Goal: Contribute content

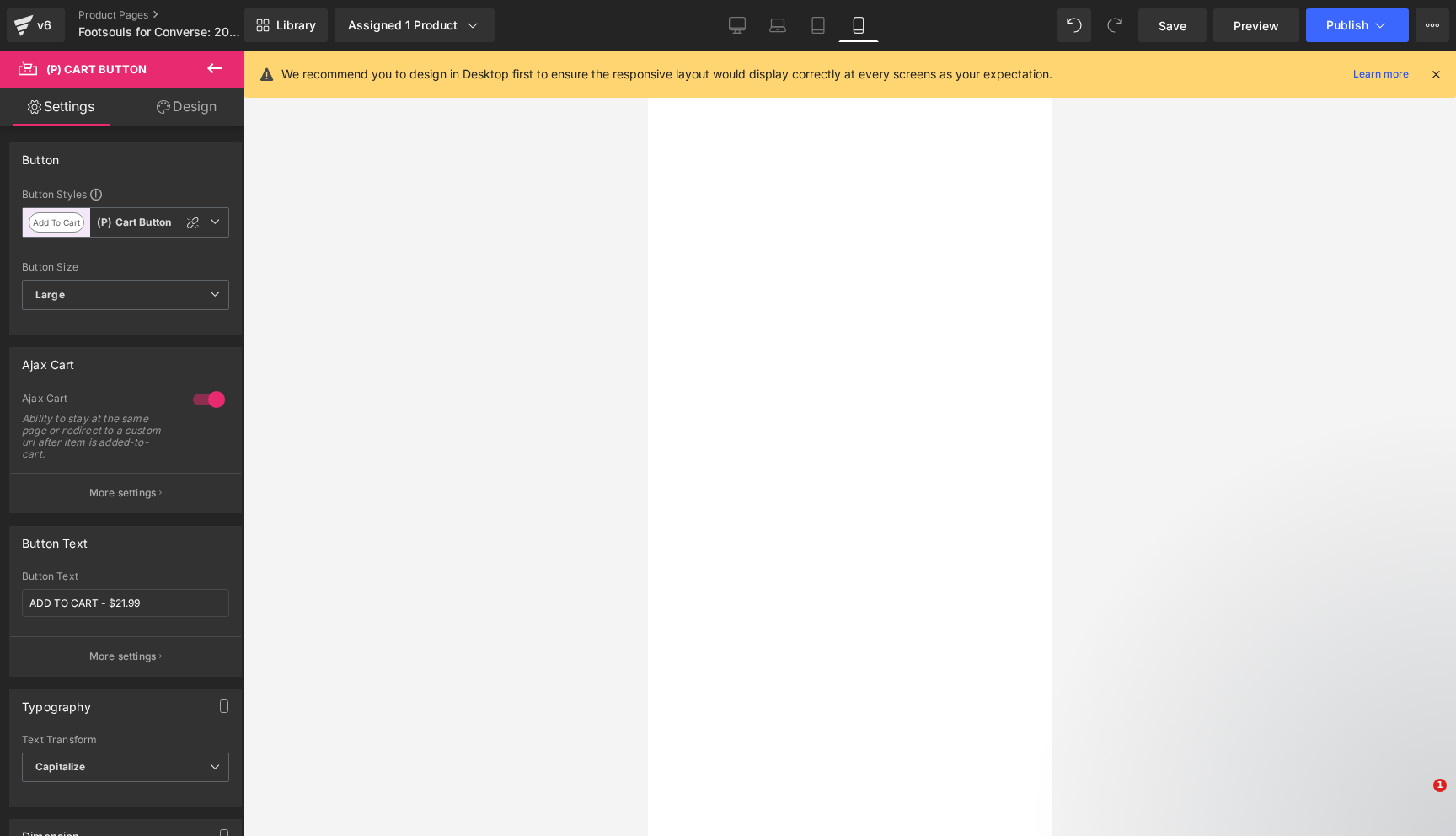
select select "3.5 Mens | 5.5 Womens"
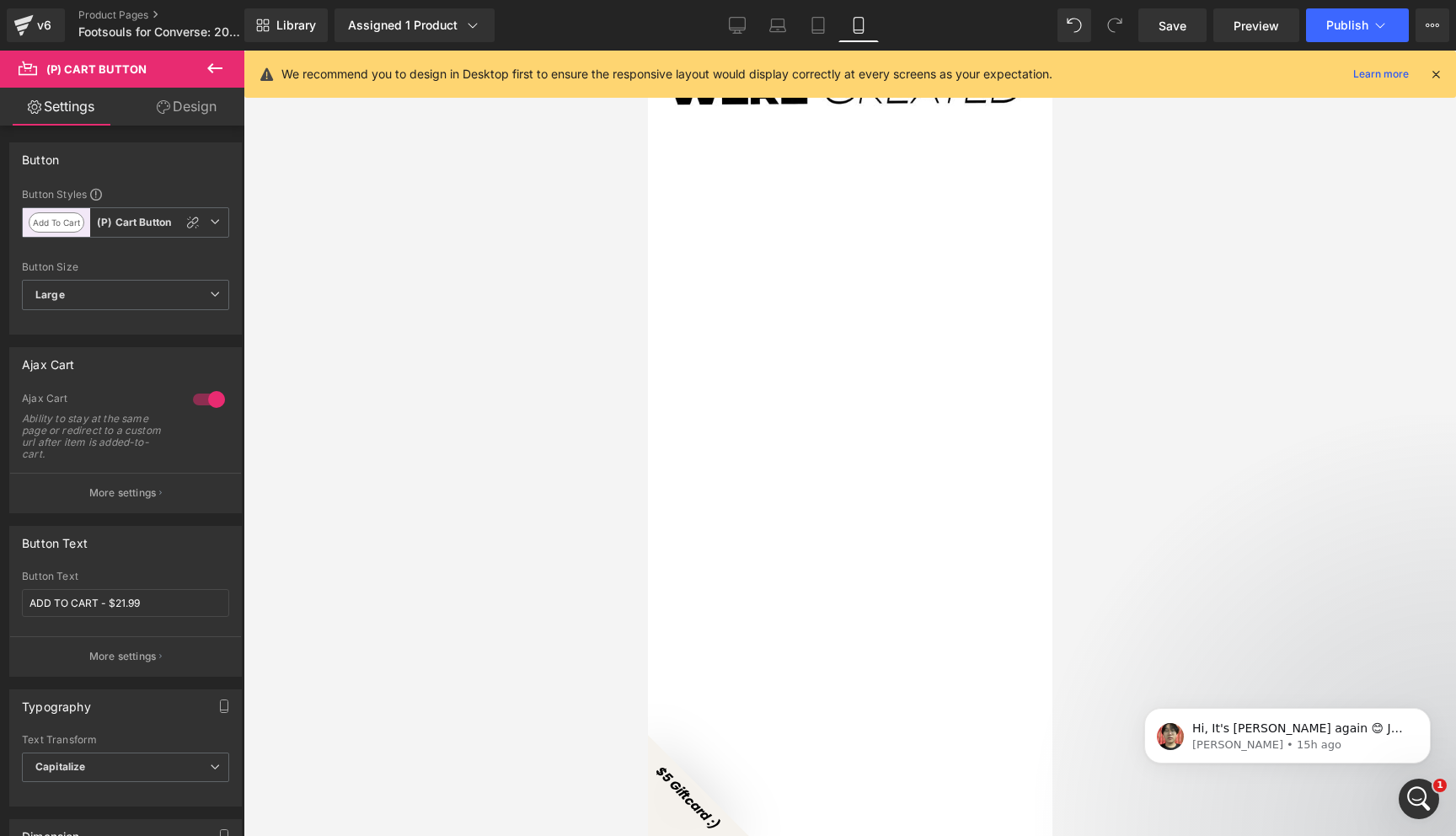
scroll to position [0, 334]
click at [1321, 754] on div "Hi, It's [PERSON_NAME] again 😊 Just checking in to see if the solution I shared…" at bounding box center [1288, 736] width 287 height 55
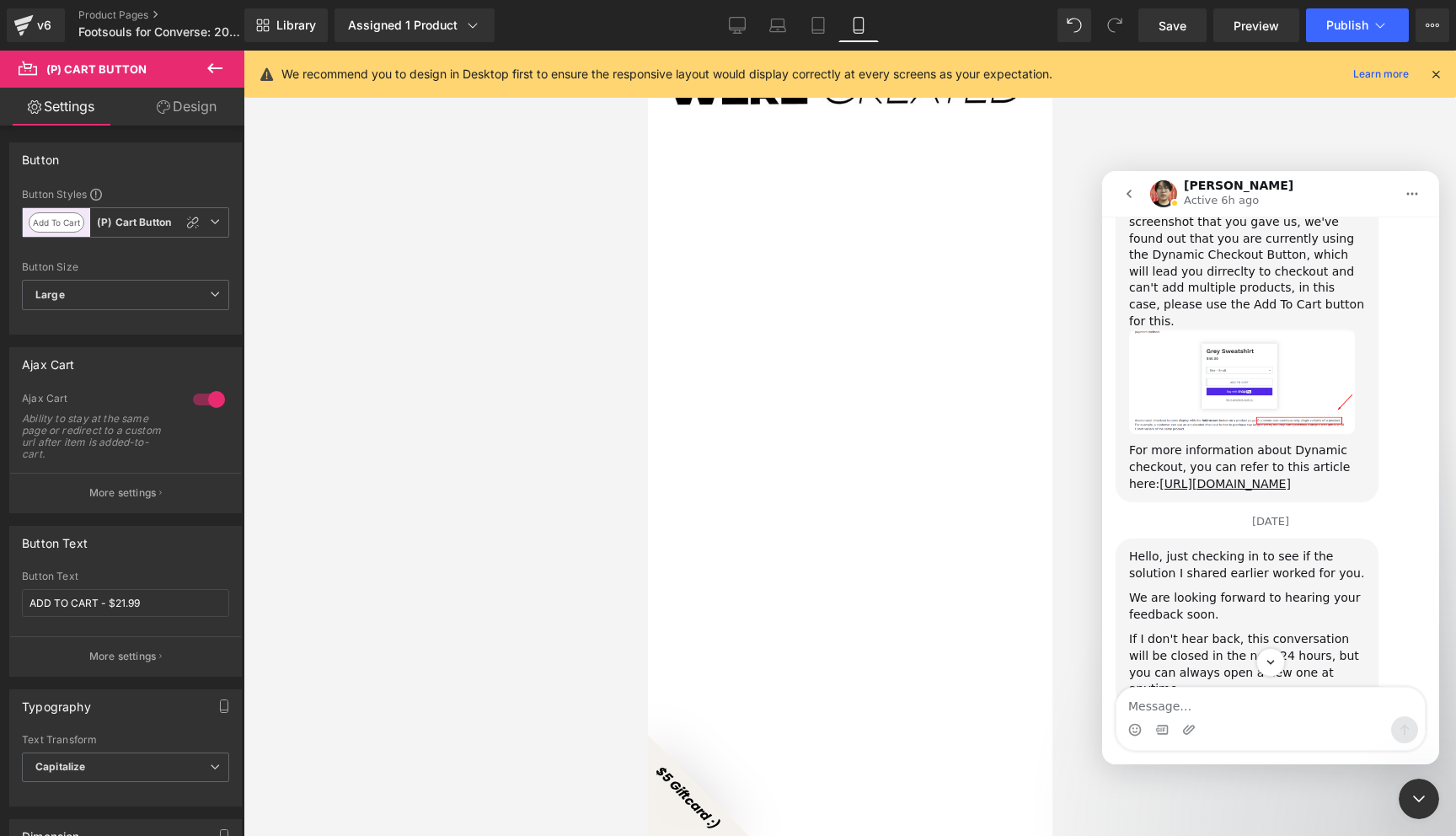
scroll to position [5872, 0]
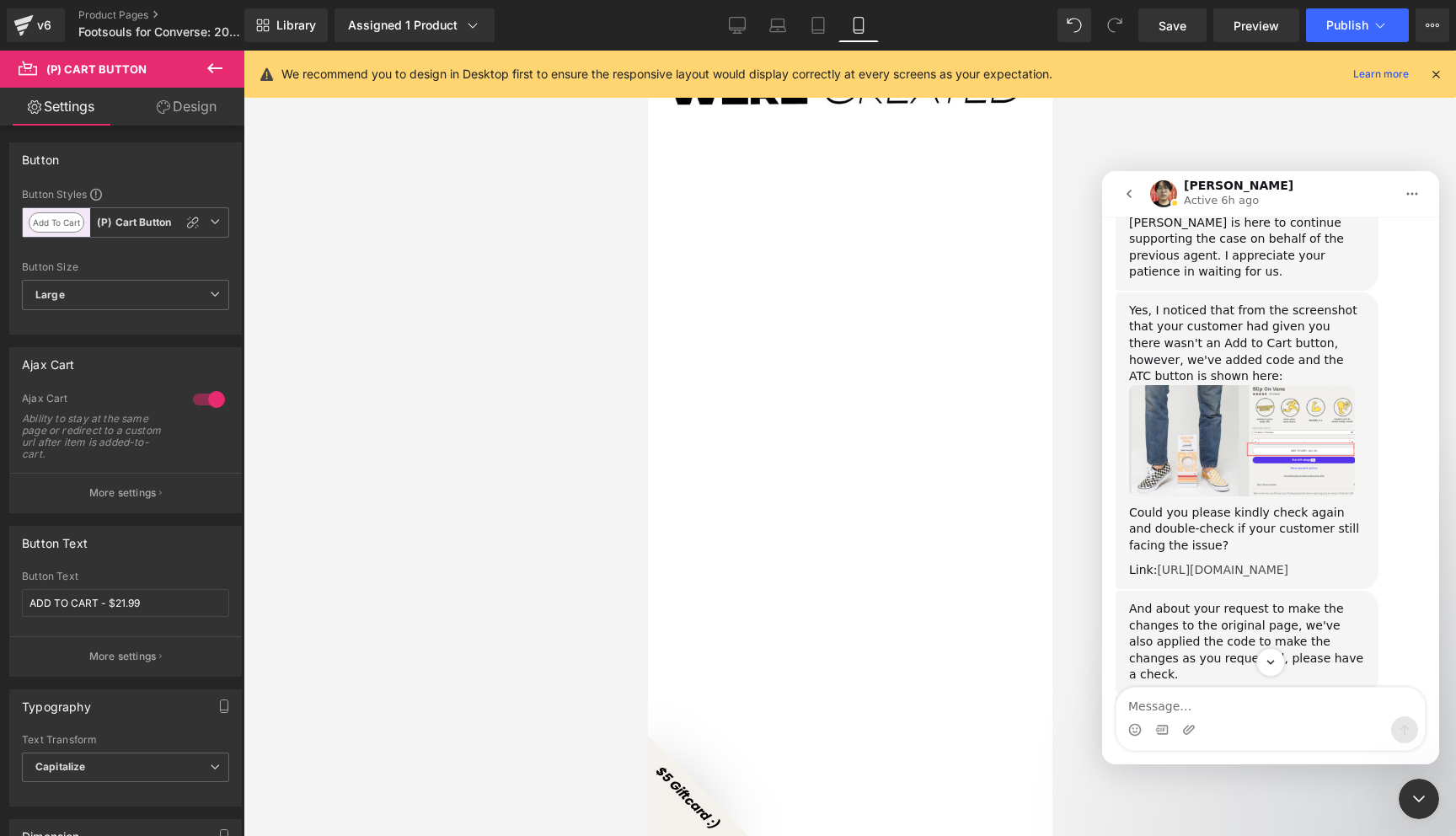
click at [1256, 563] on link "[URL][DOMAIN_NAME]" at bounding box center [1222, 569] width 131 height 14
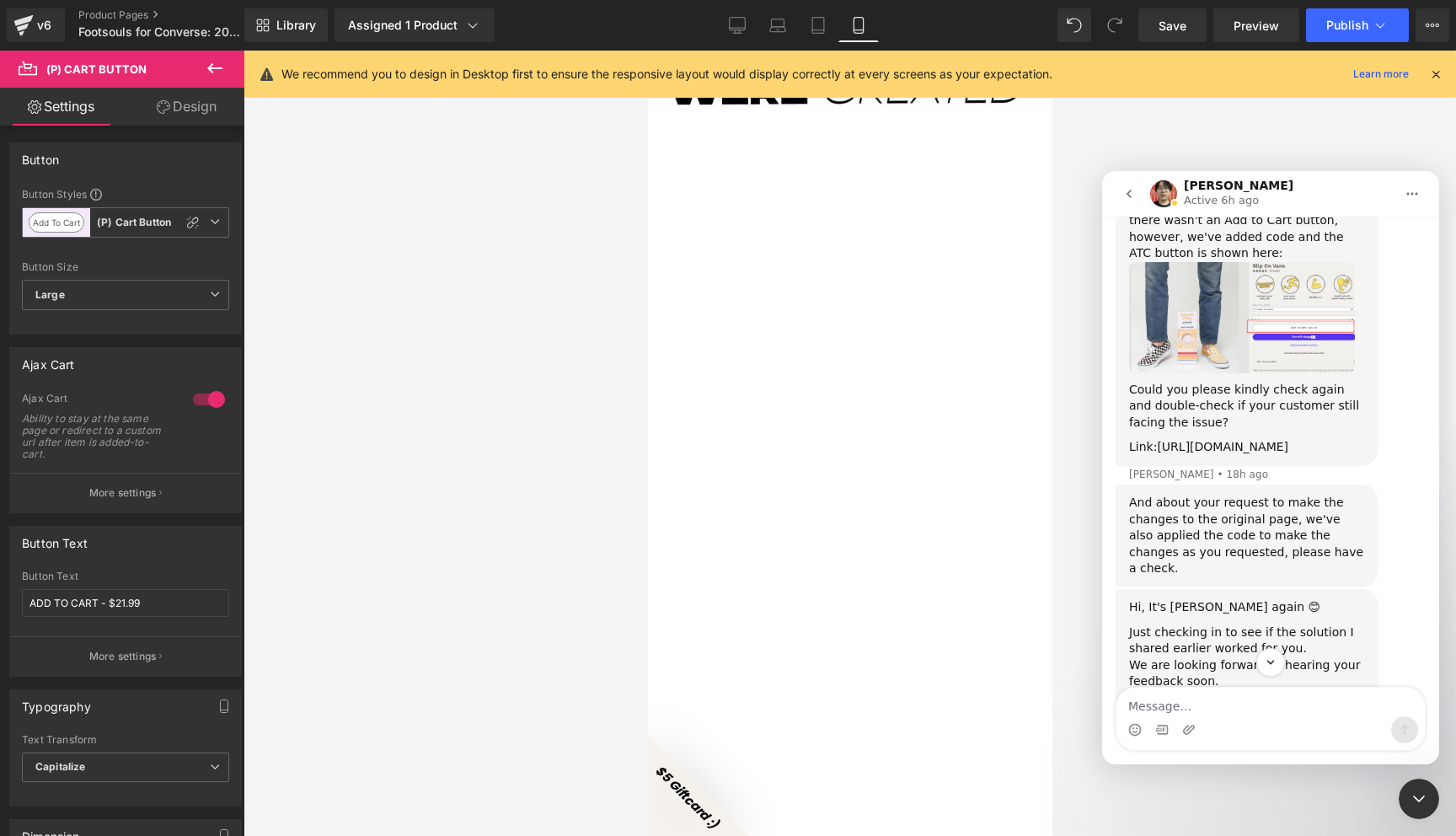
scroll to position [5994, 0]
click at [1293, 441] on div "Link: [URL][DOMAIN_NAME]" at bounding box center [1246, 449] width 236 height 17
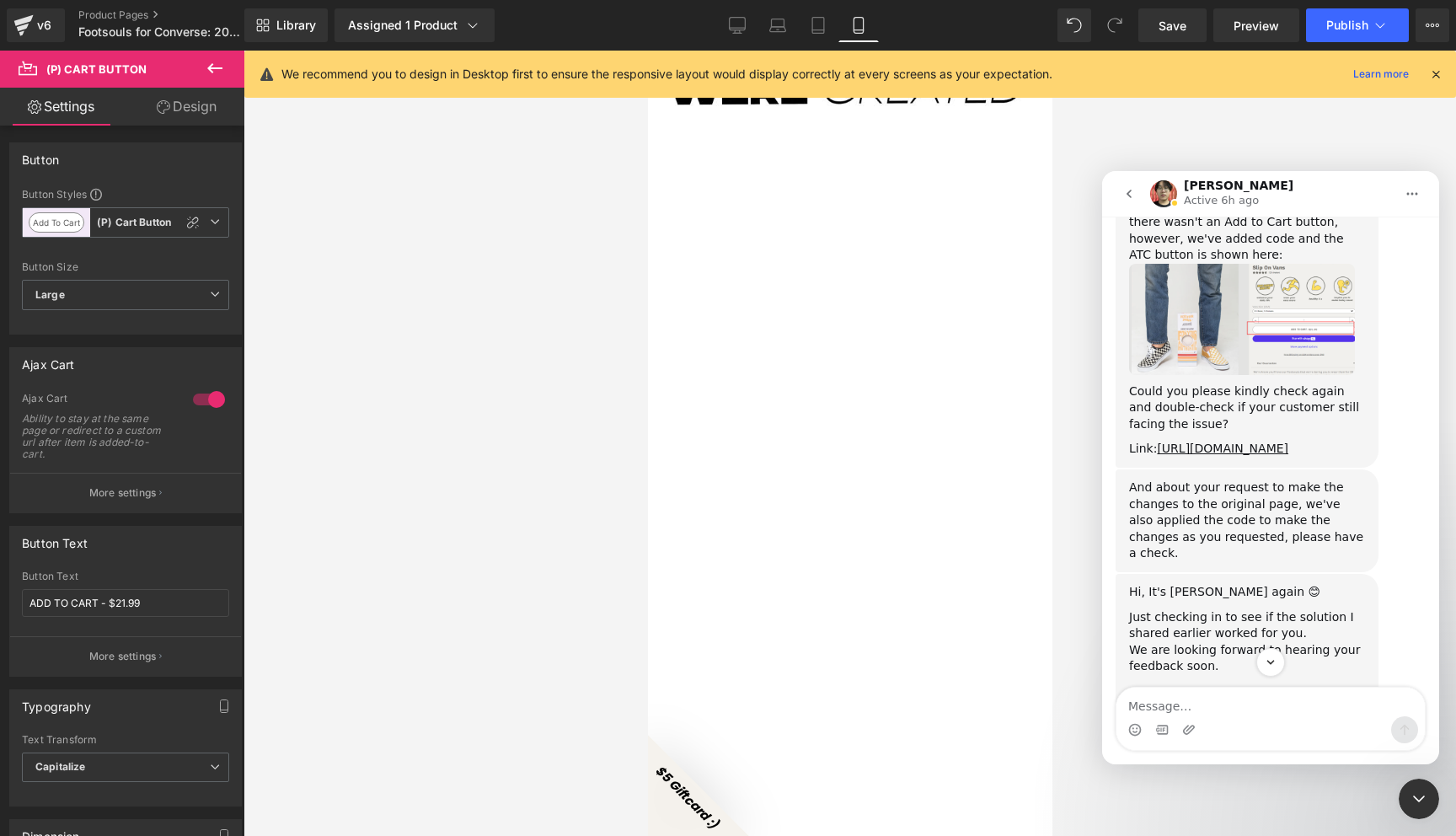
scroll to position [6060, 0]
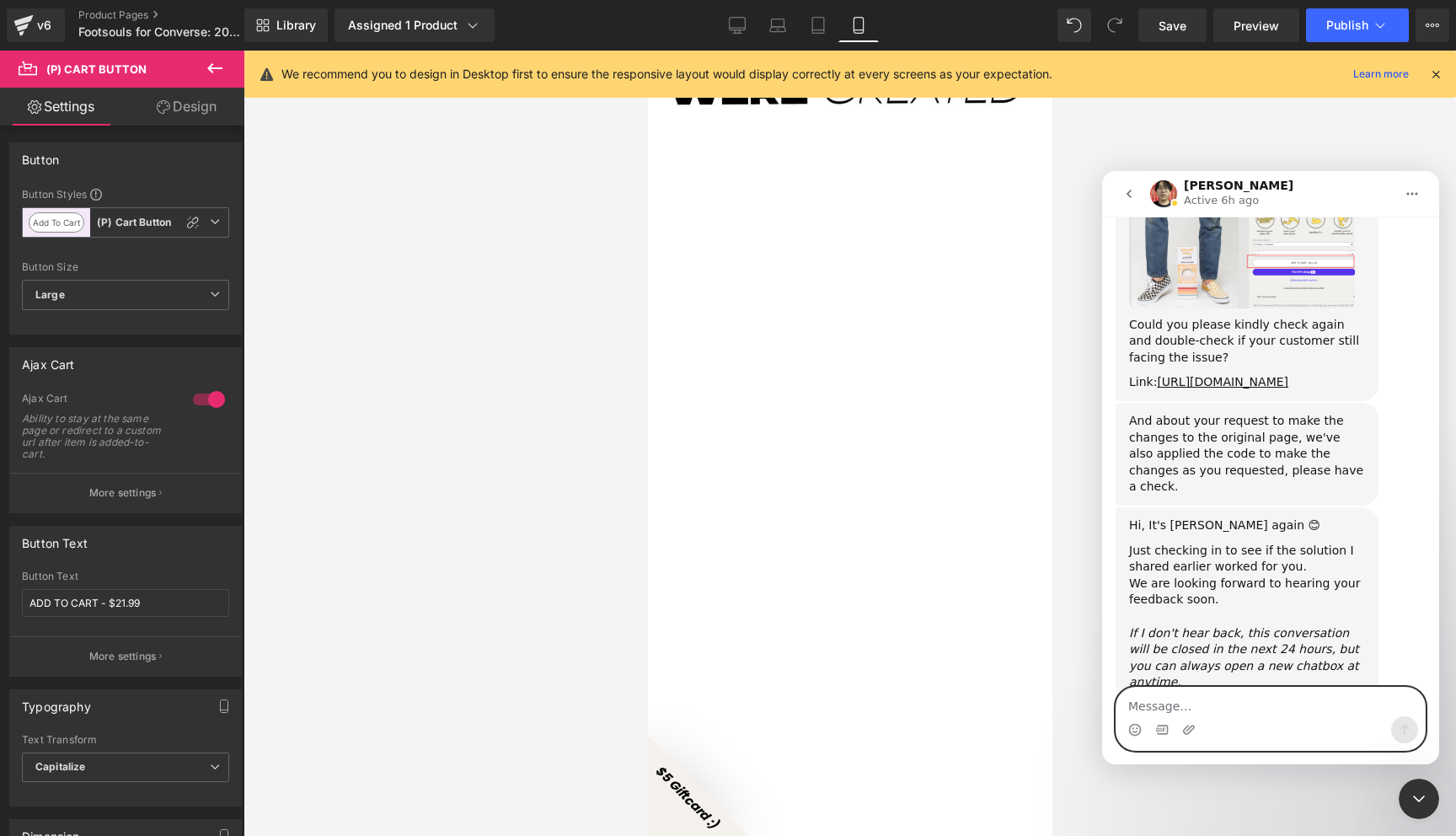
click at [1201, 699] on textarea "Message…" at bounding box center [1269, 702] width 308 height 29
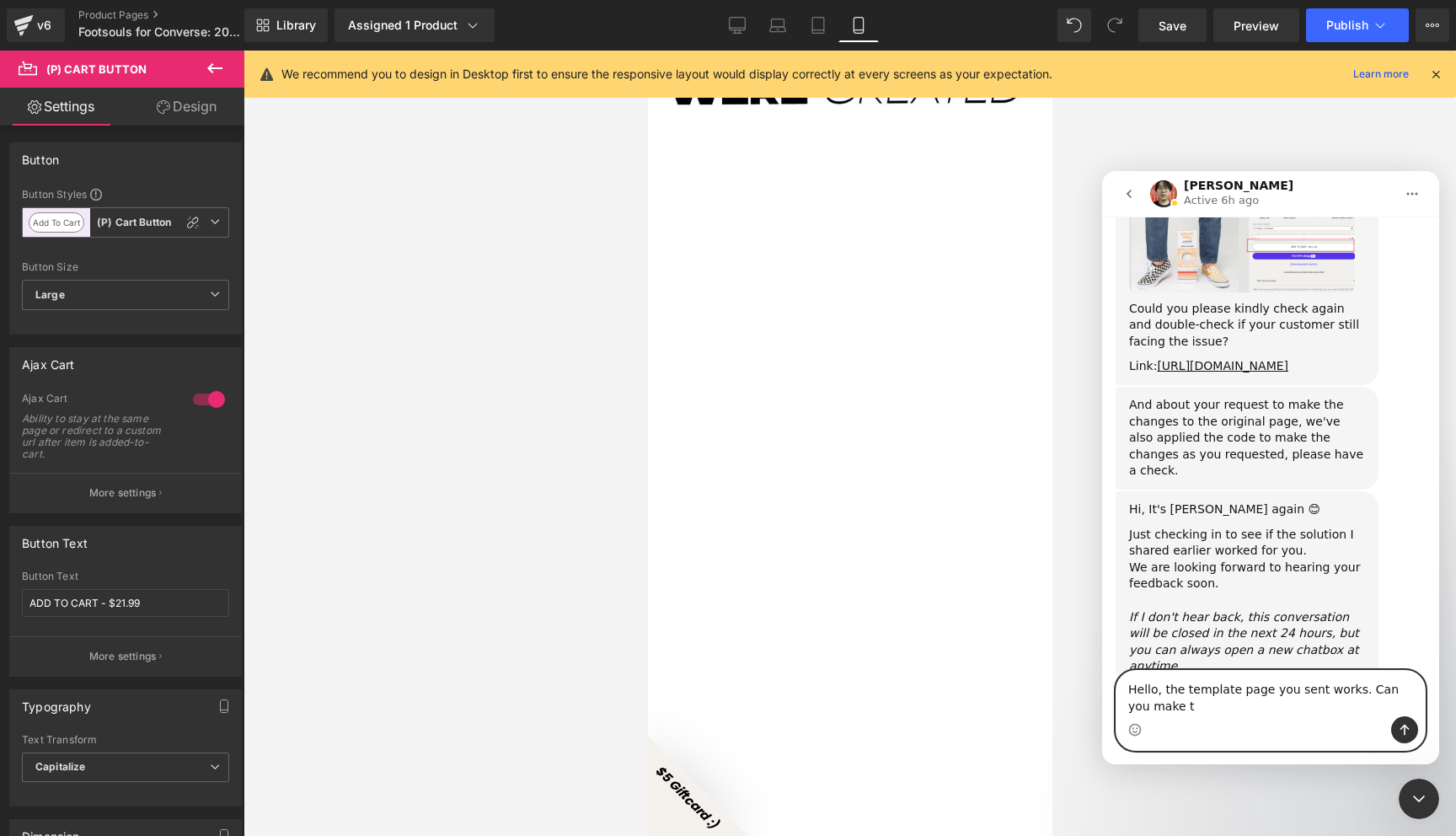
scroll to position [6077, 0]
type textarea "Hello, the template page you sent works. Can you make that live for all our pag…"
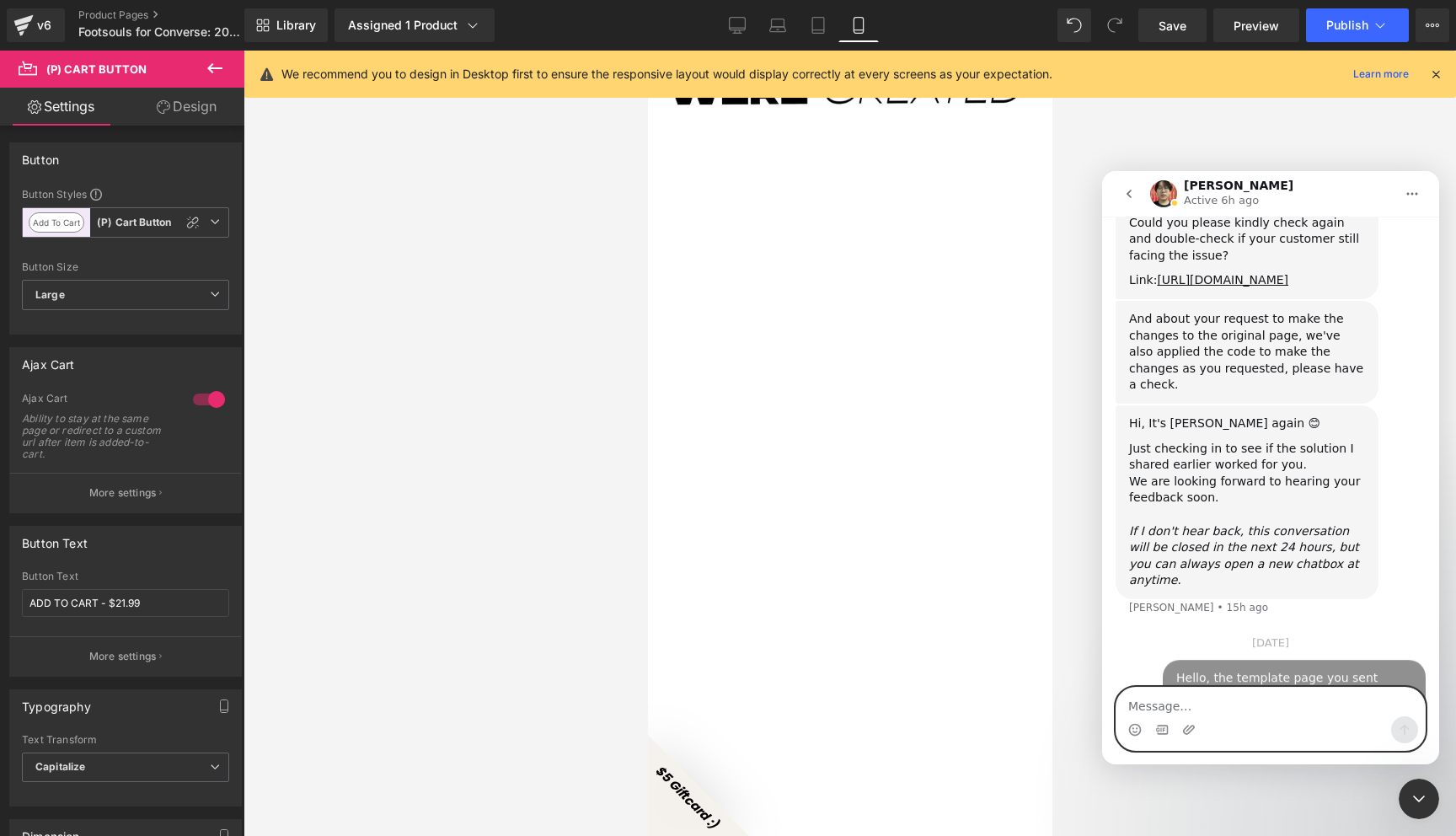
scroll to position [6166, 0]
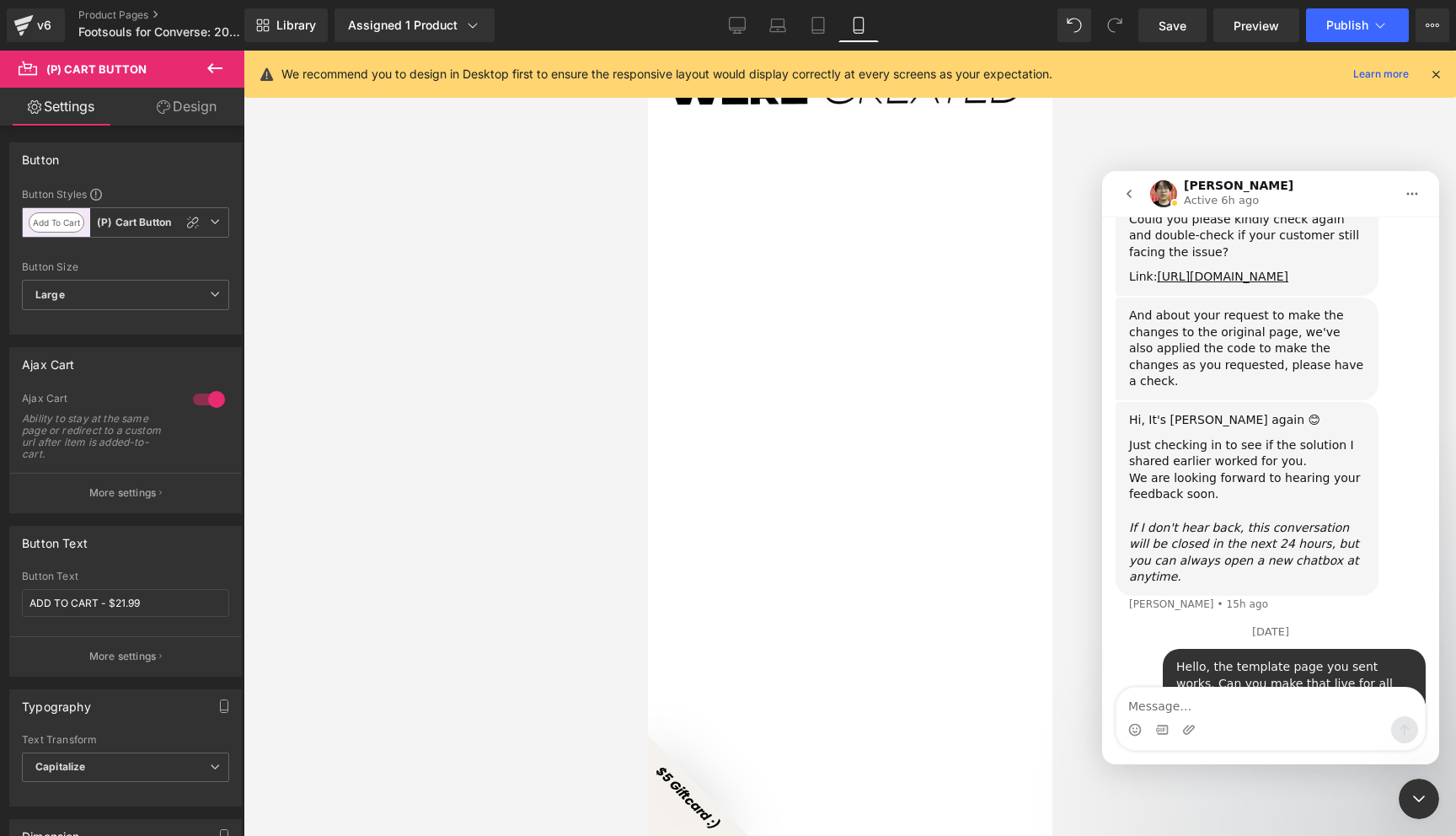
click at [628, 302] on div at bounding box center [728, 393] width 1456 height 785
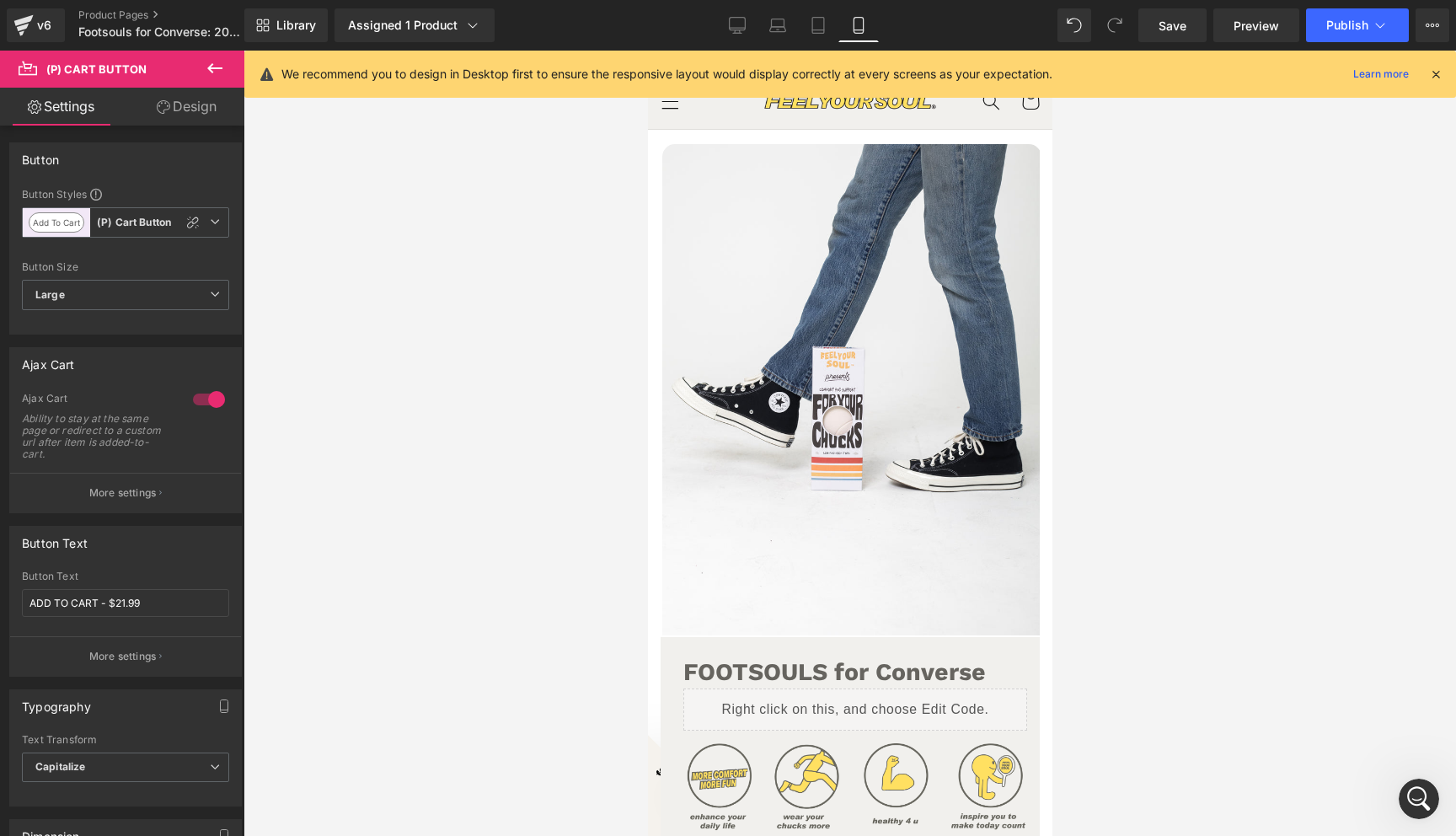
scroll to position [0, 0]
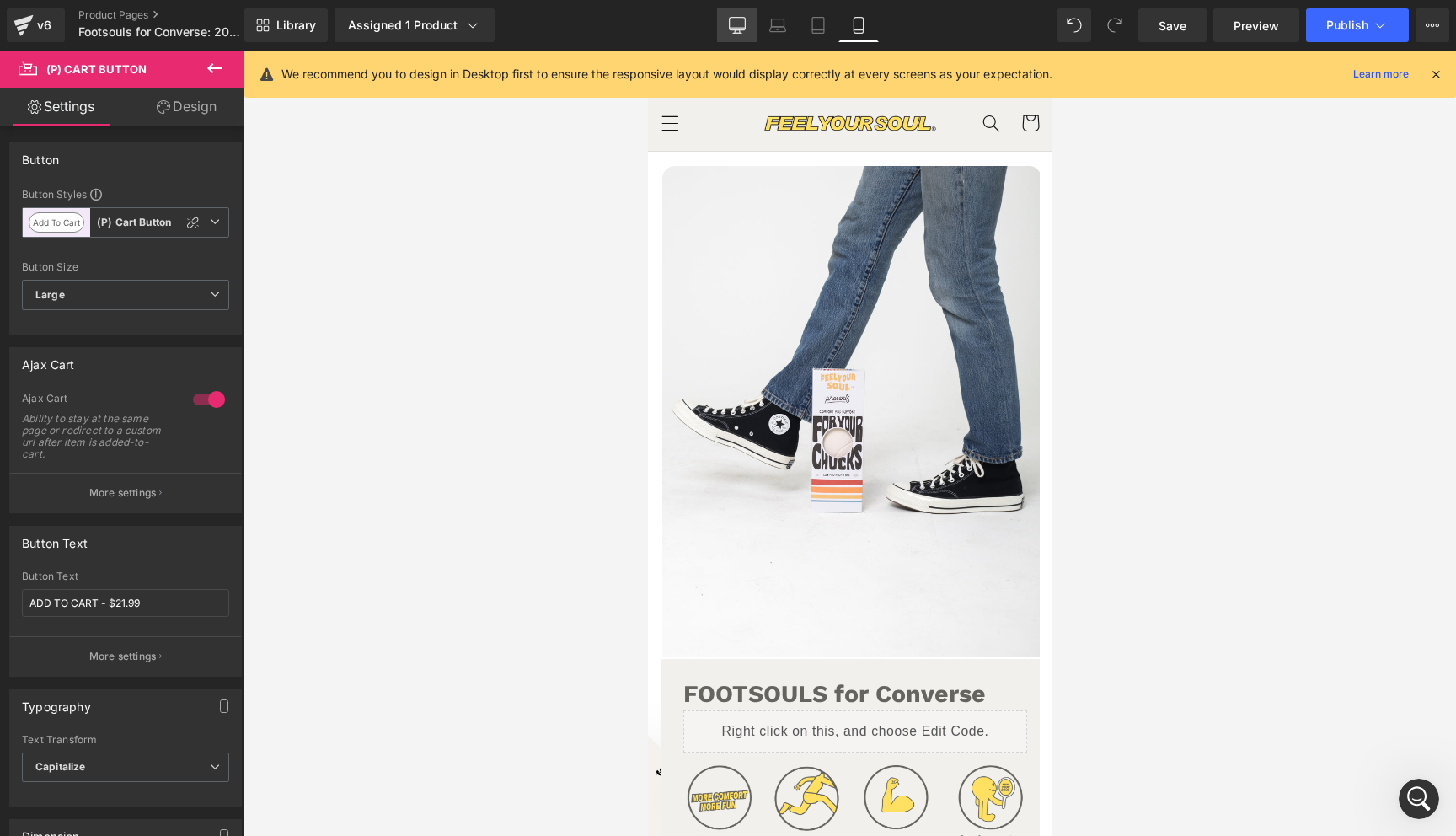
click at [747, 23] on link "Desktop" at bounding box center [737, 25] width 40 height 34
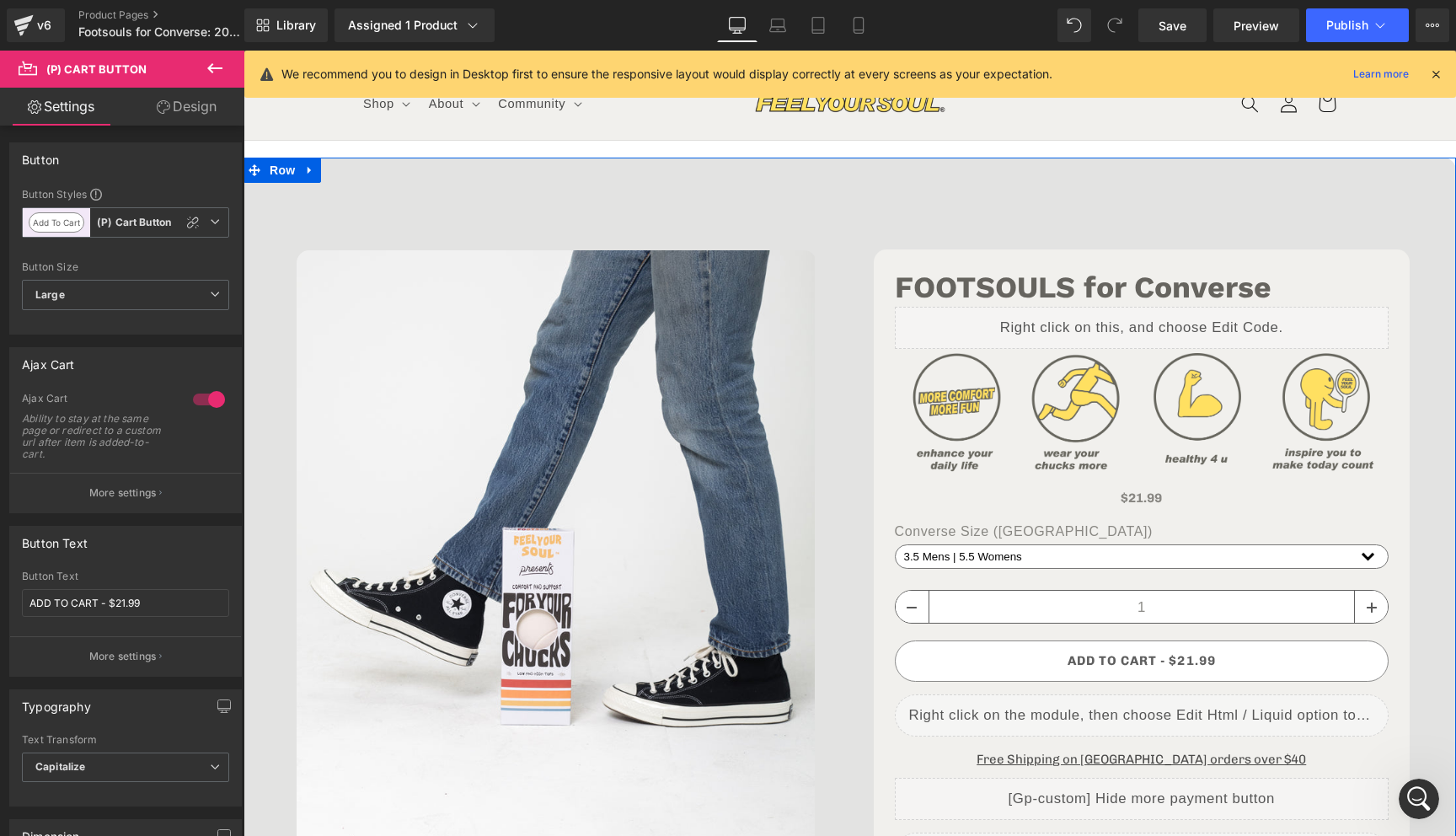
scroll to position [30, 0]
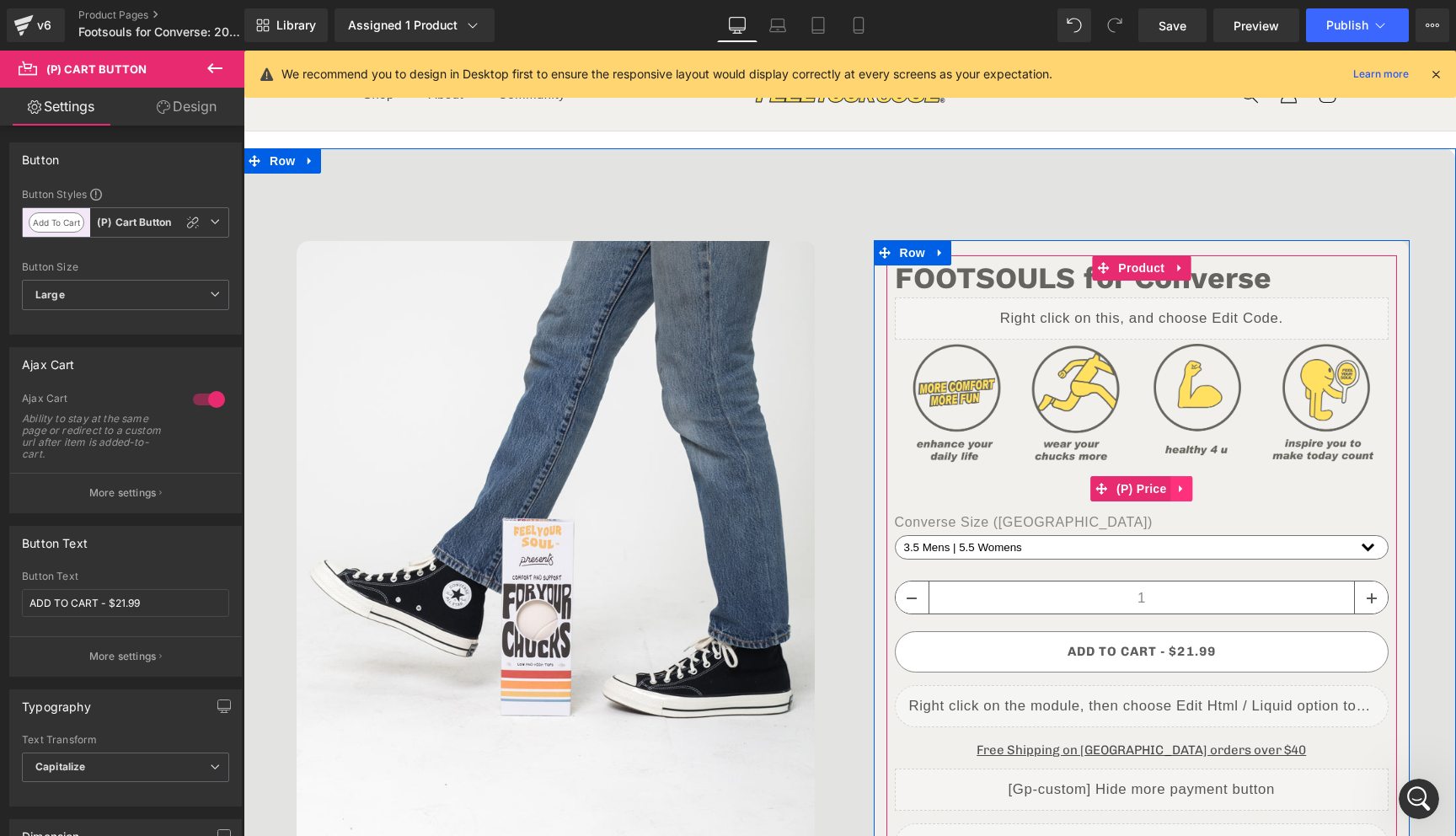
click at [1178, 494] on icon at bounding box center [1181, 488] width 12 height 13
click at [1190, 490] on icon at bounding box center [1192, 488] width 12 height 12
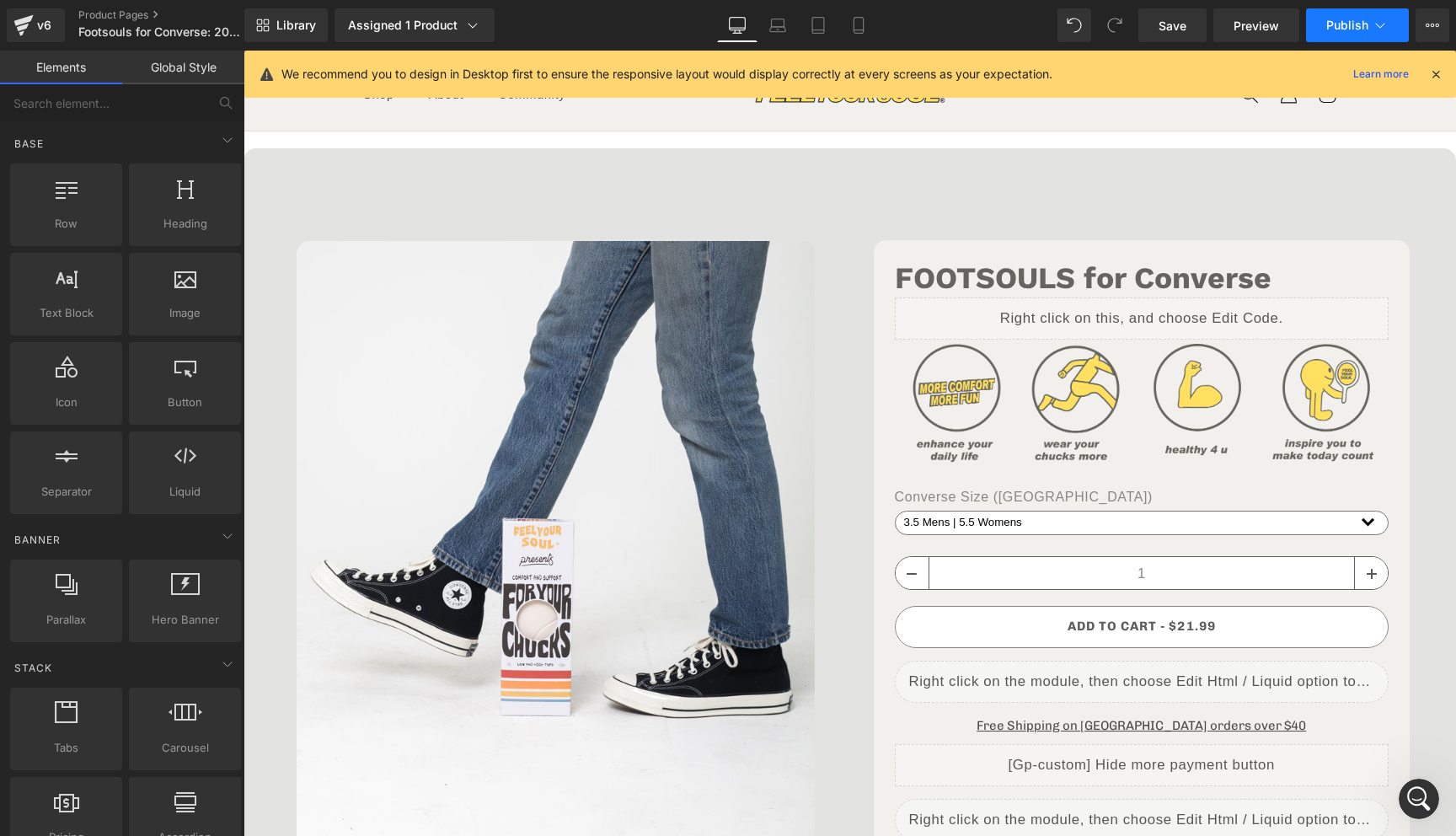
click at [1368, 33] on button "Publish" at bounding box center [1358, 25] width 103 height 34
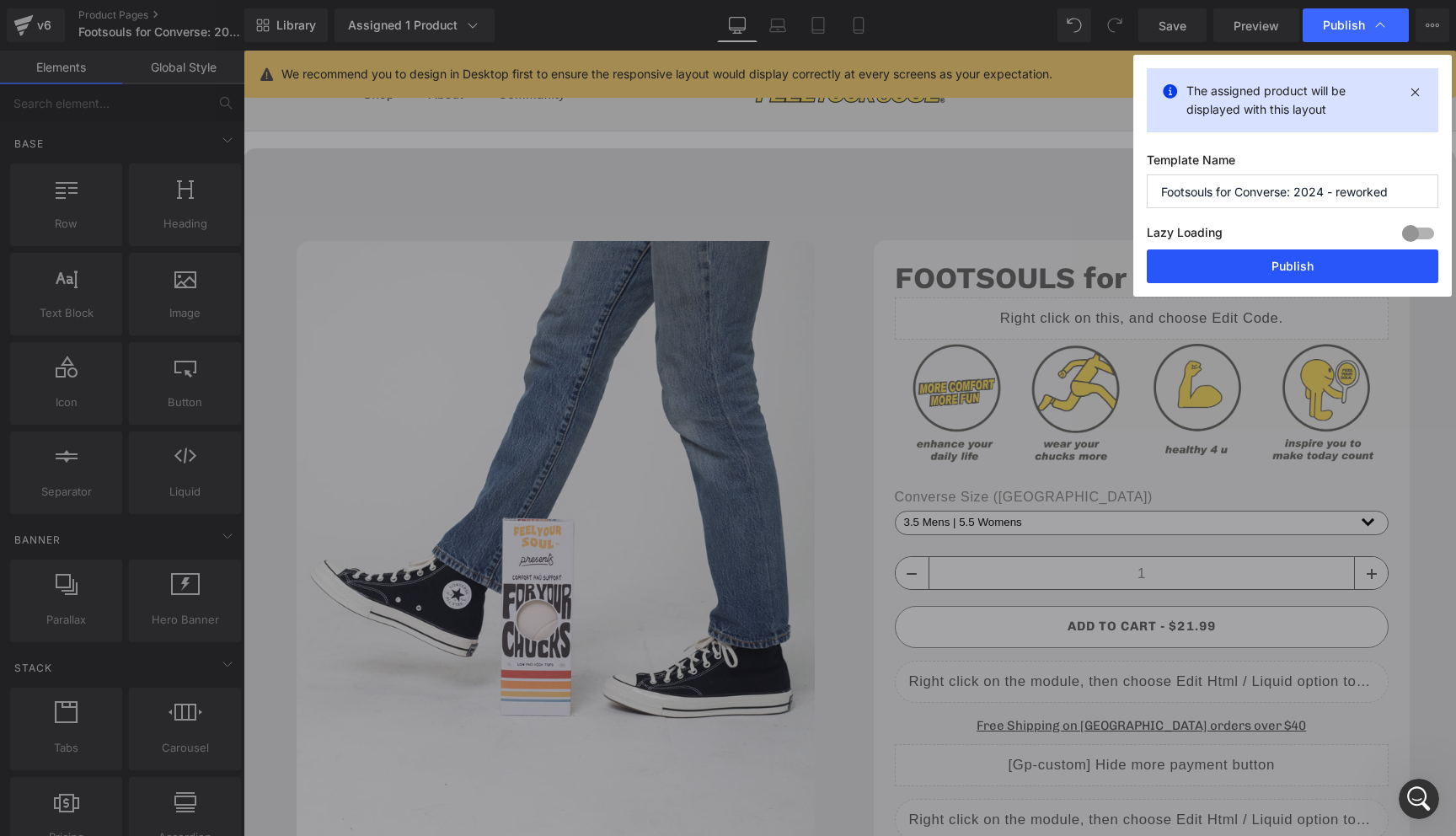
click at [1328, 271] on button "Publish" at bounding box center [1291, 266] width 291 height 34
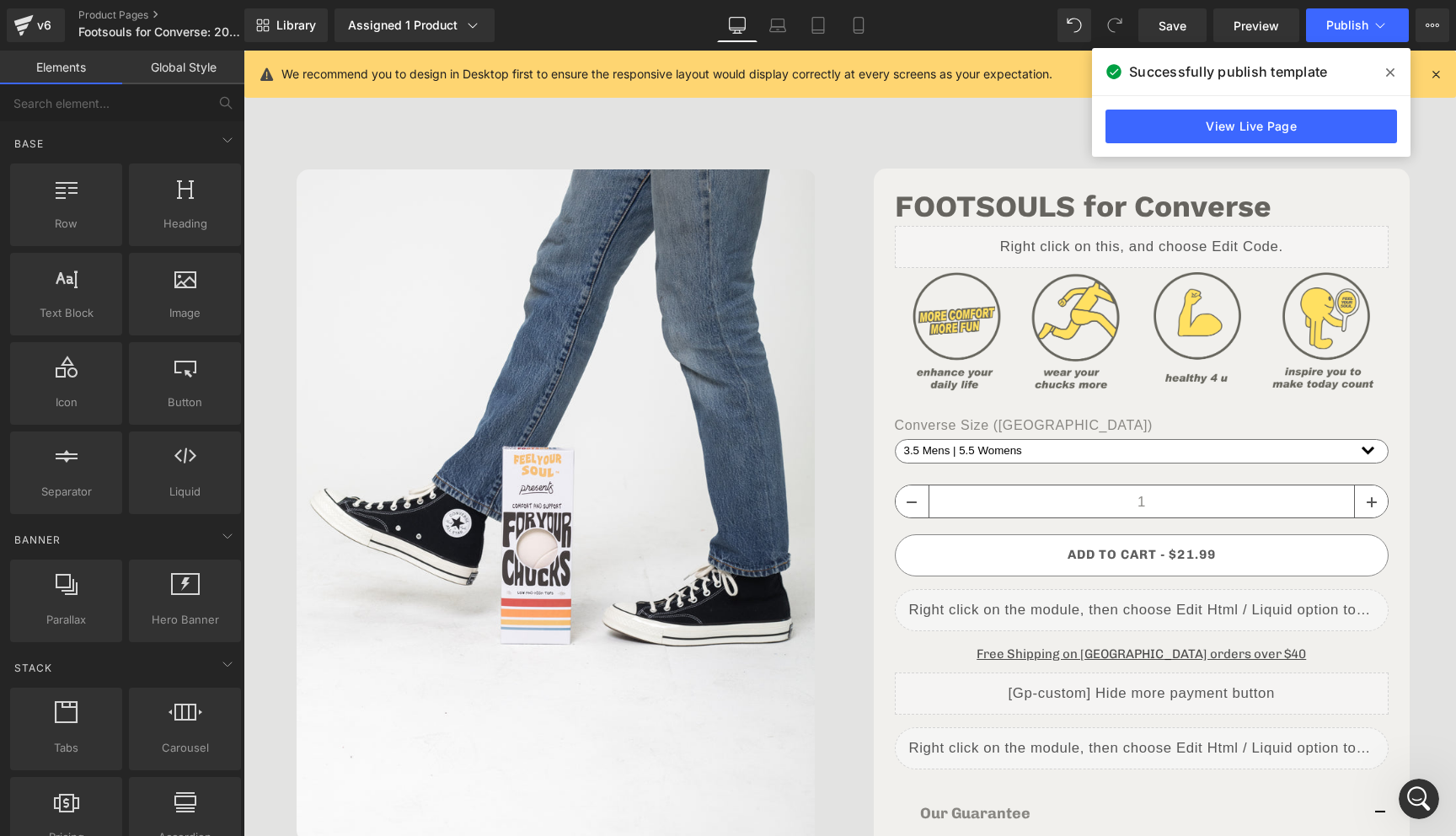
scroll to position [0, 548]
